Goal: Transaction & Acquisition: Book appointment/travel/reservation

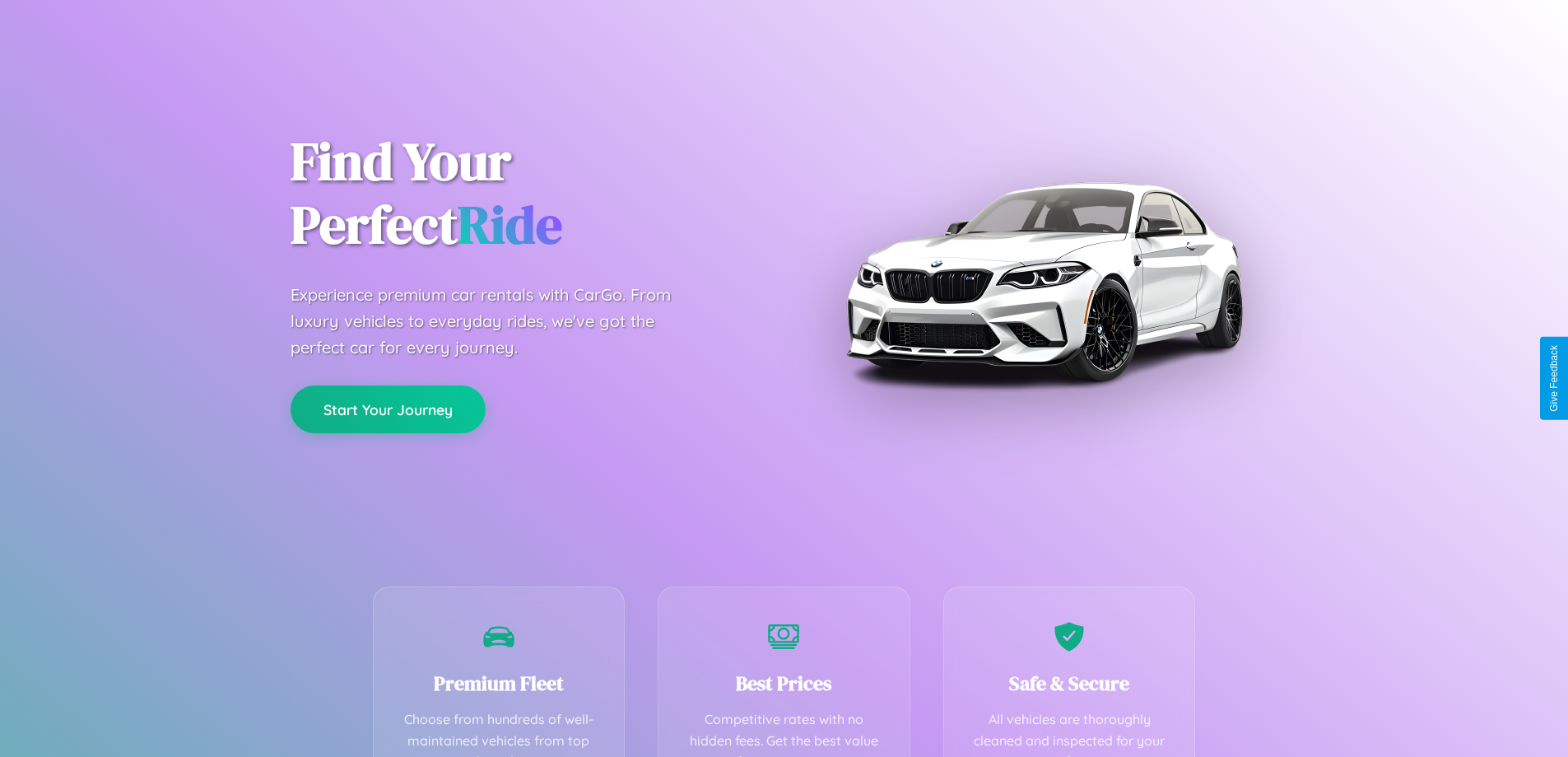
scroll to position [325, 0]
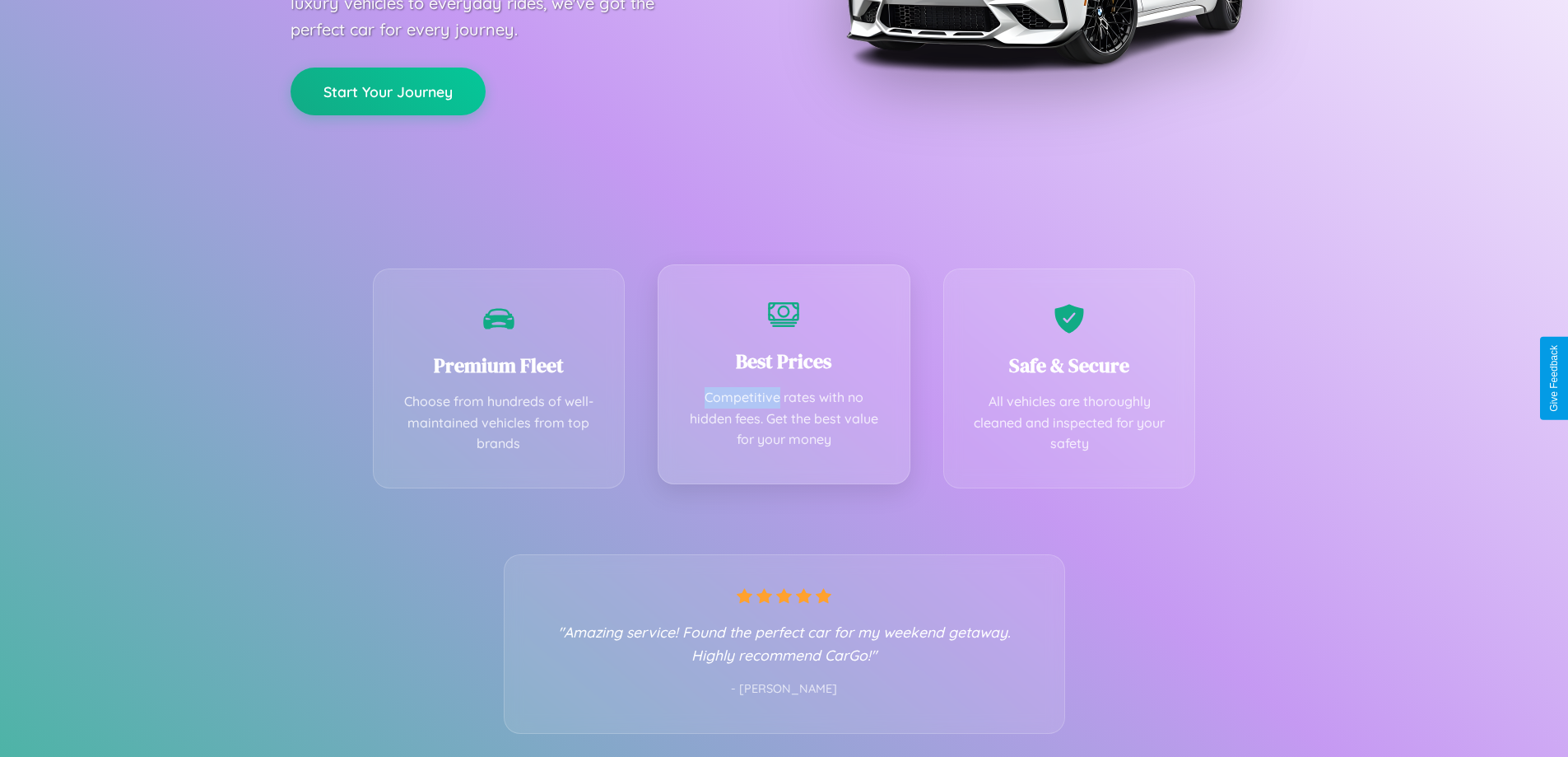
click at [784, 378] on div "Best Prices Competitive rates with no hidden fees. Get the best value for your …" at bounding box center [784, 374] width 253 height 220
click at [387, 91] on button "Start Your Journey" at bounding box center [388, 89] width 195 height 47
click at [387, 90] on button "Start Your Journey" at bounding box center [388, 89] width 195 height 47
click at [387, 89] on button "Start Your Journey" at bounding box center [388, 89] width 195 height 47
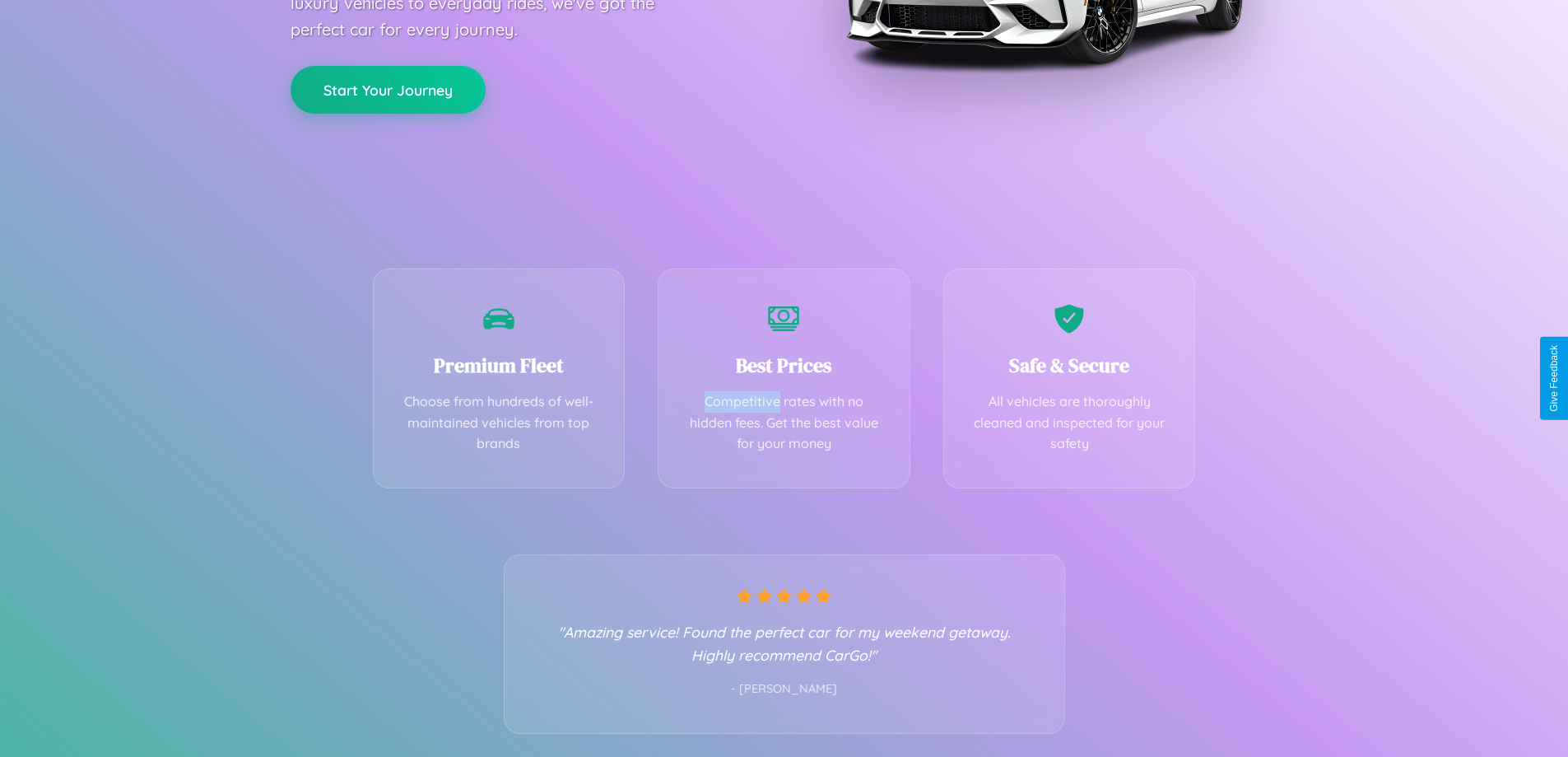
click at [387, 89] on button "Start Your Journey" at bounding box center [388, 89] width 195 height 47
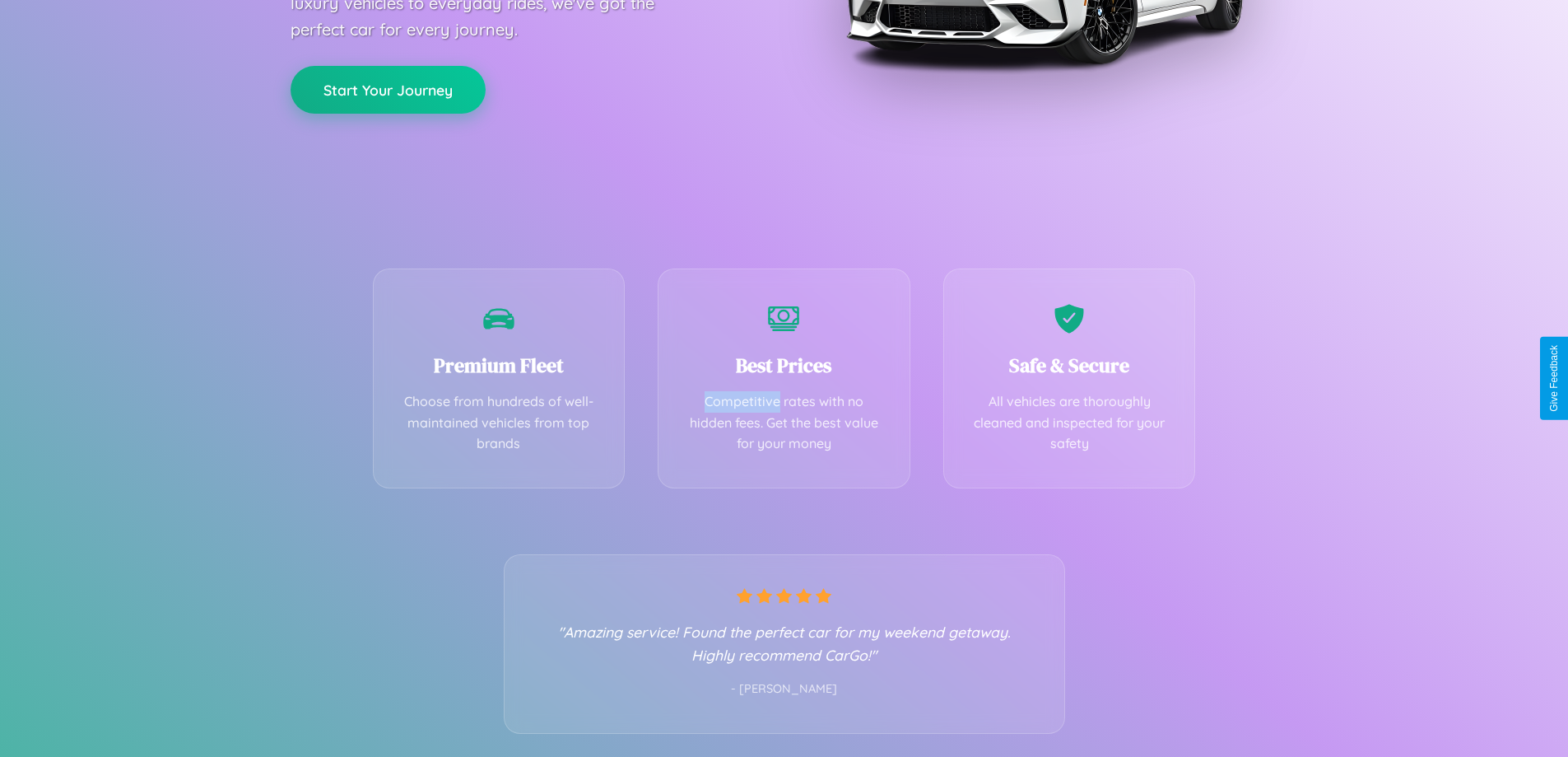
click at [387, 89] on button "Start Your Journey" at bounding box center [388, 89] width 195 height 47
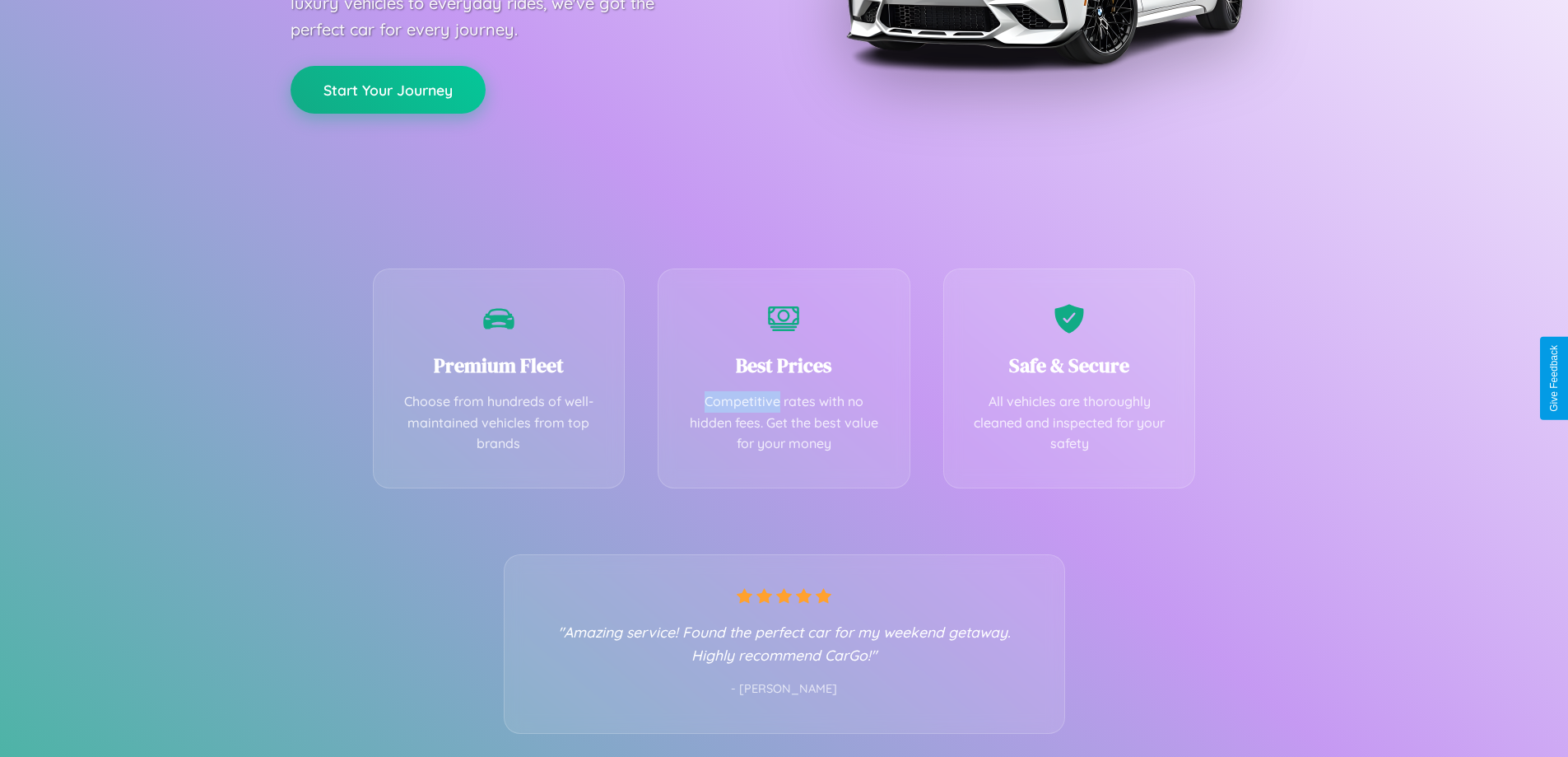
click at [387, 89] on button "Start Your Journey" at bounding box center [388, 89] width 195 height 47
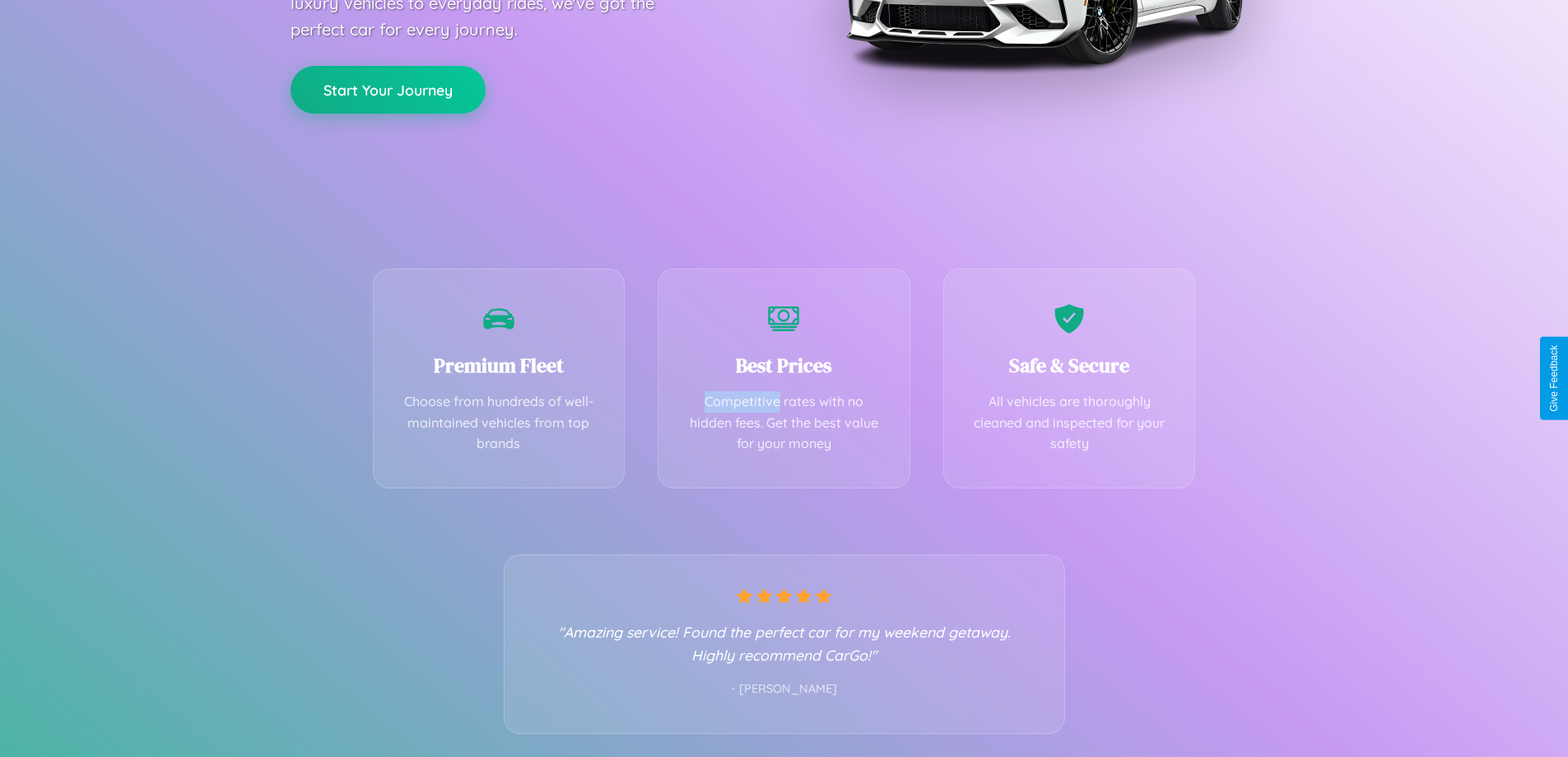
click at [387, 89] on button "Start Your Journey" at bounding box center [388, 89] width 195 height 47
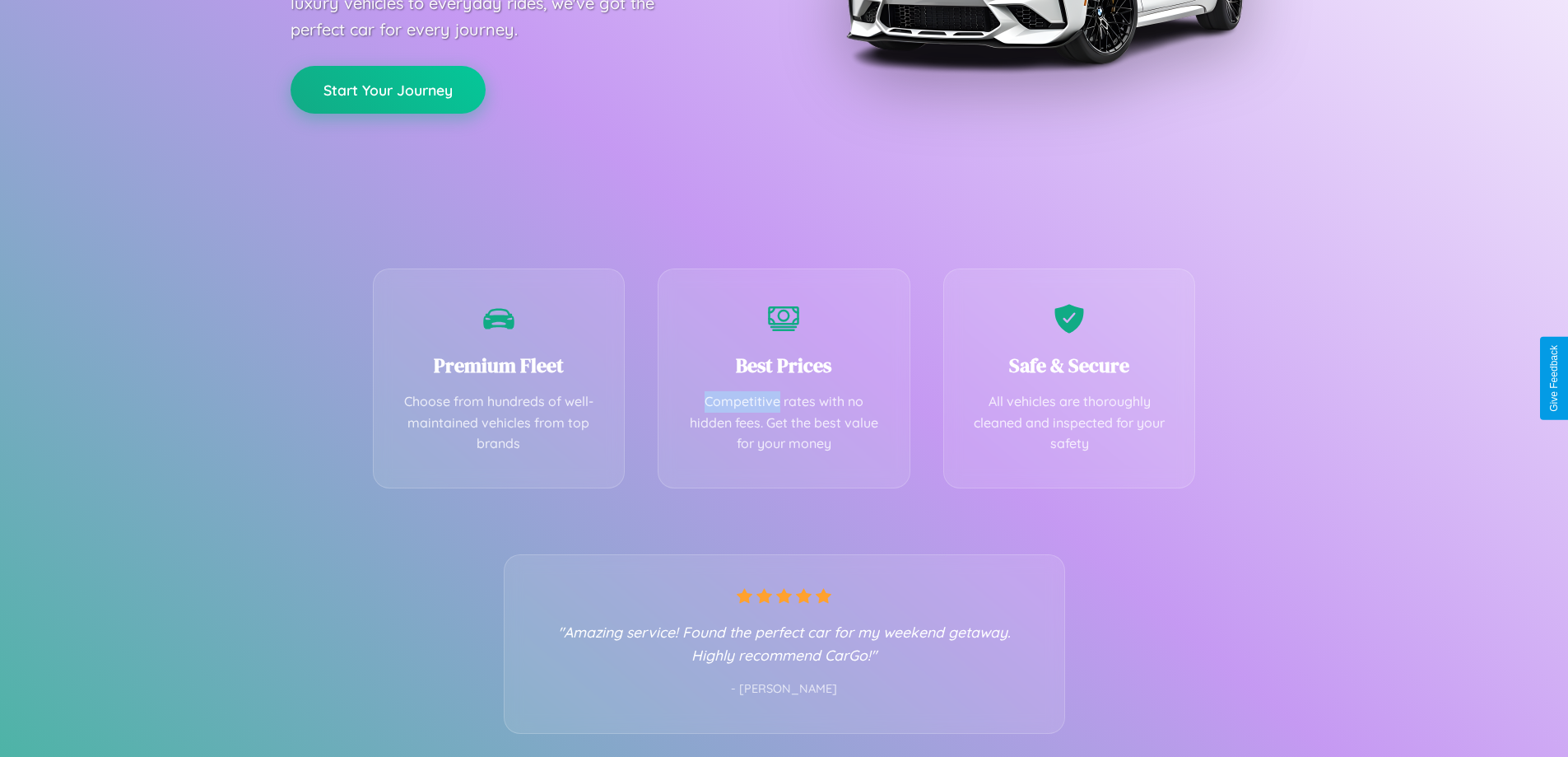
click at [387, 89] on button "Start Your Journey" at bounding box center [388, 89] width 195 height 47
